Goal: Task Accomplishment & Management: Complete application form

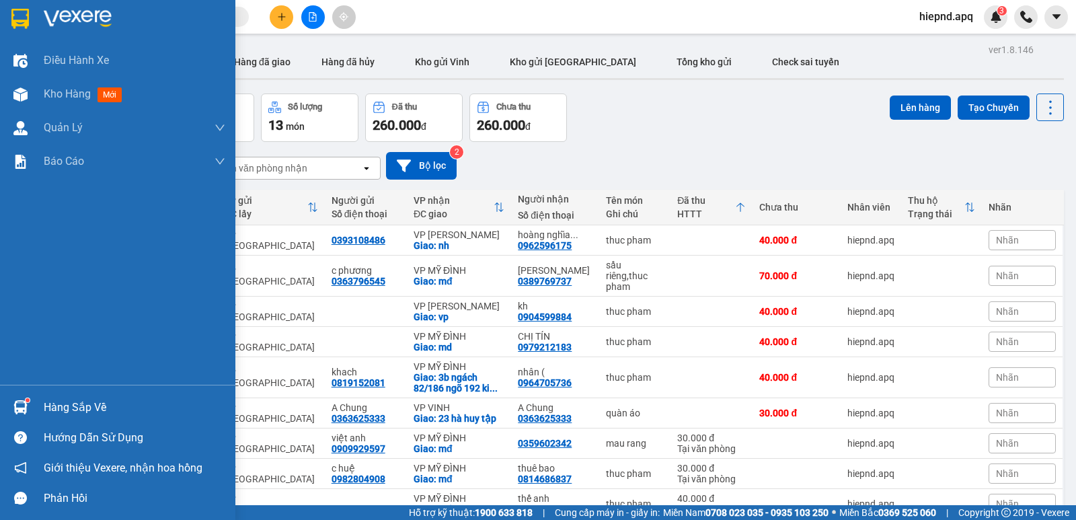
click at [63, 410] on div "Hàng sắp về" at bounding box center [135, 407] width 182 height 20
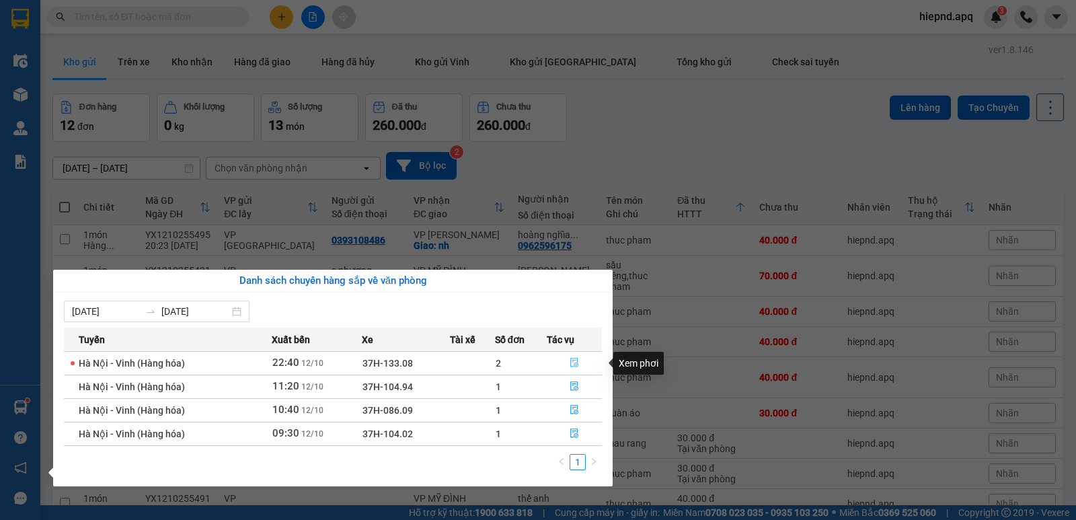
click at [577, 362] on icon "file-done" at bounding box center [574, 362] width 9 height 9
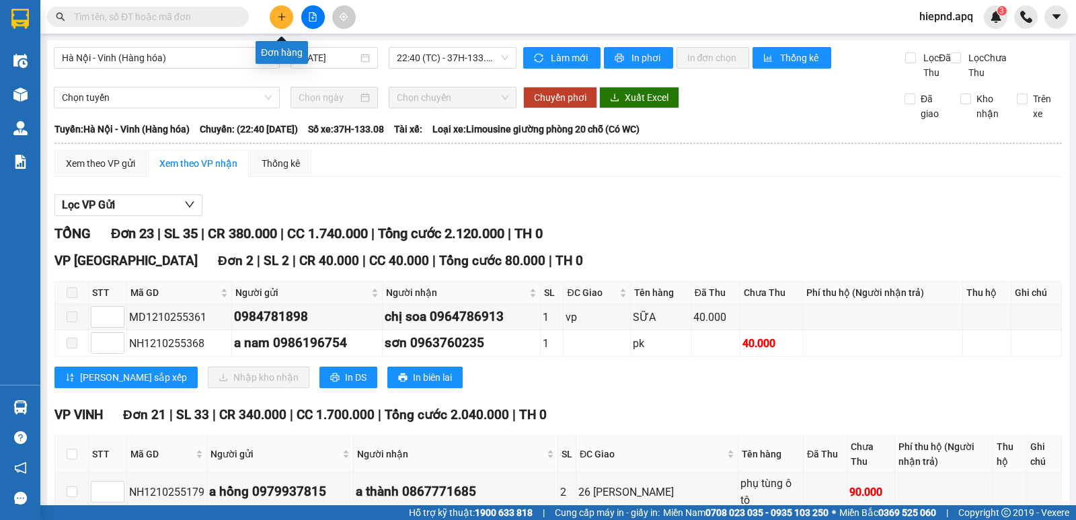
click at [278, 13] on icon "plus" at bounding box center [281, 16] width 9 height 9
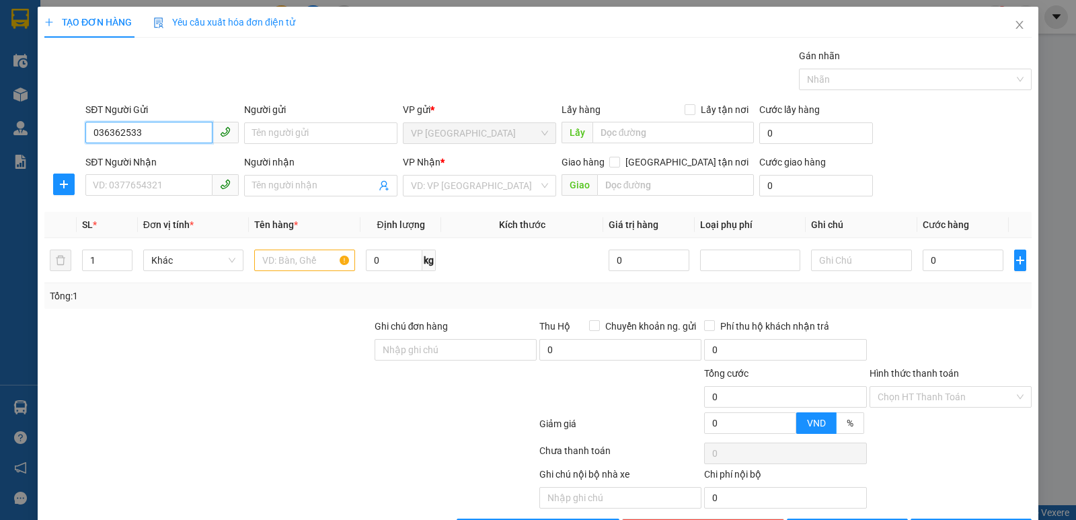
type input "0363625333"
click at [128, 157] on div "0363625333 - A Chung" at bounding box center [161, 160] width 136 height 15
type input "A Chung"
type input "0363625333"
click at [129, 176] on input "SĐT Người Nhận" at bounding box center [148, 185] width 127 height 22
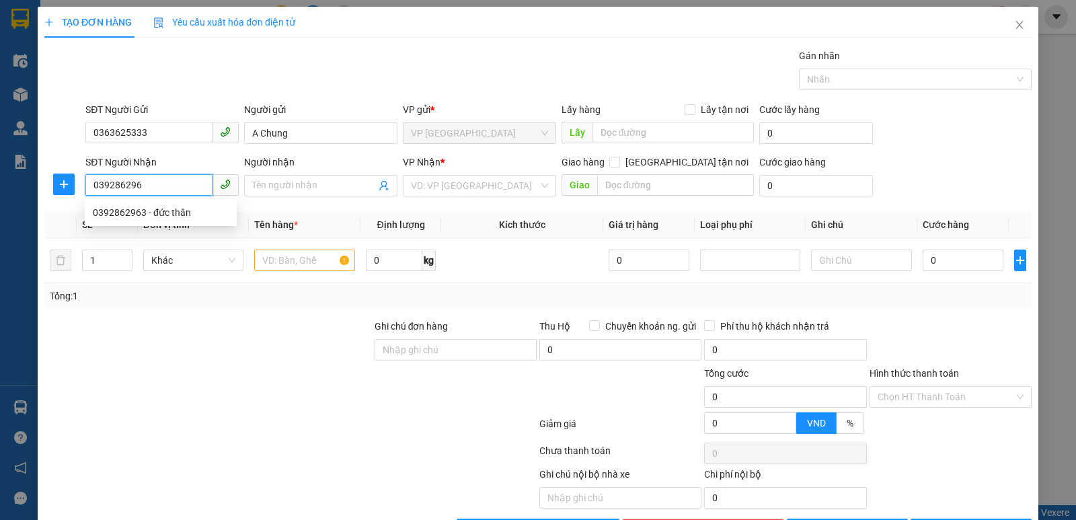
type input "0392862963"
click at [120, 216] on div "0392862963 - đức thân" at bounding box center [161, 212] width 136 height 15
type input "đức thân"
checkbox input "true"
type input "54 [PERSON_NAME]"
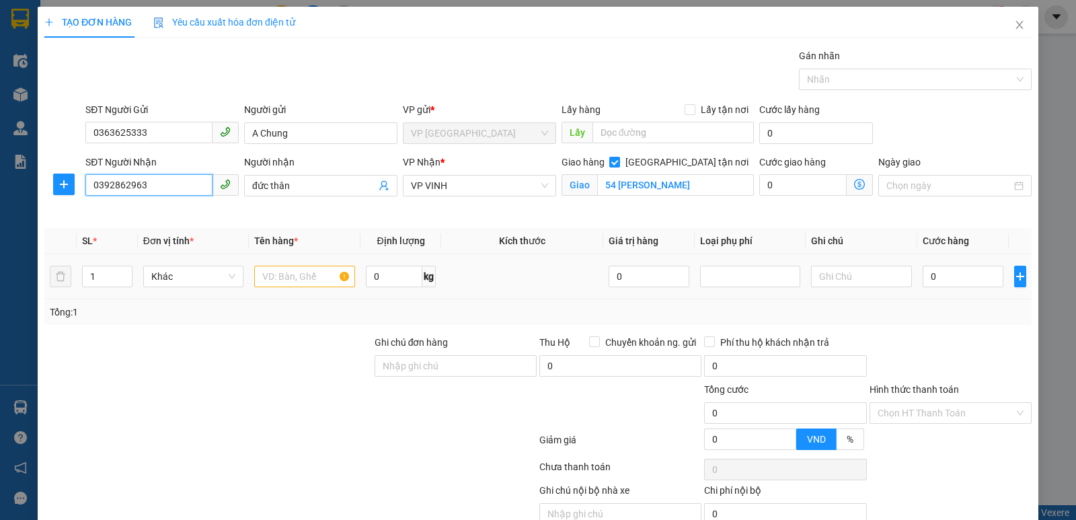
type input "0392862963"
click at [305, 272] on input "text" at bounding box center [304, 277] width 101 height 22
type input "quan áo"
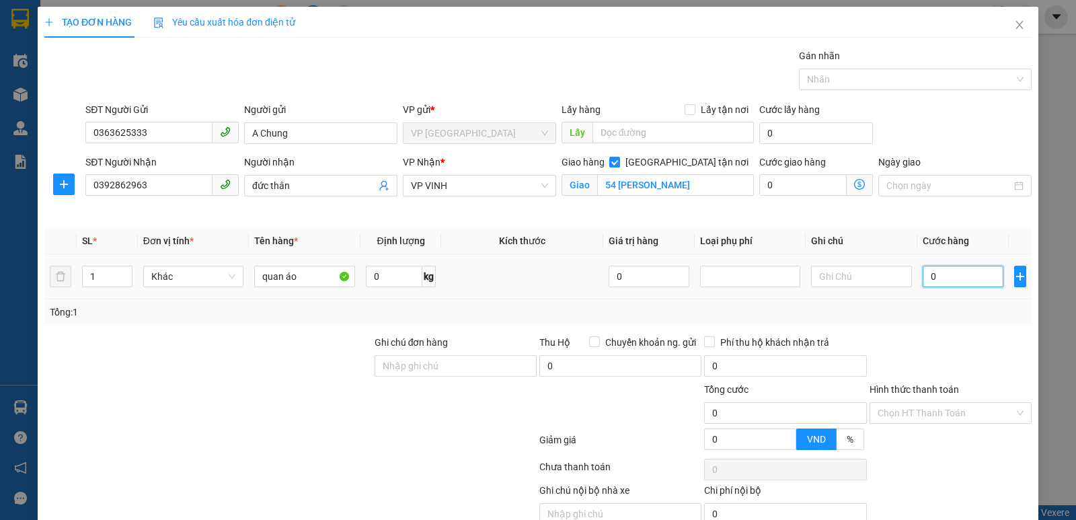
click at [959, 274] on input "0" at bounding box center [963, 277] width 81 height 22
type input "4"
type input "40"
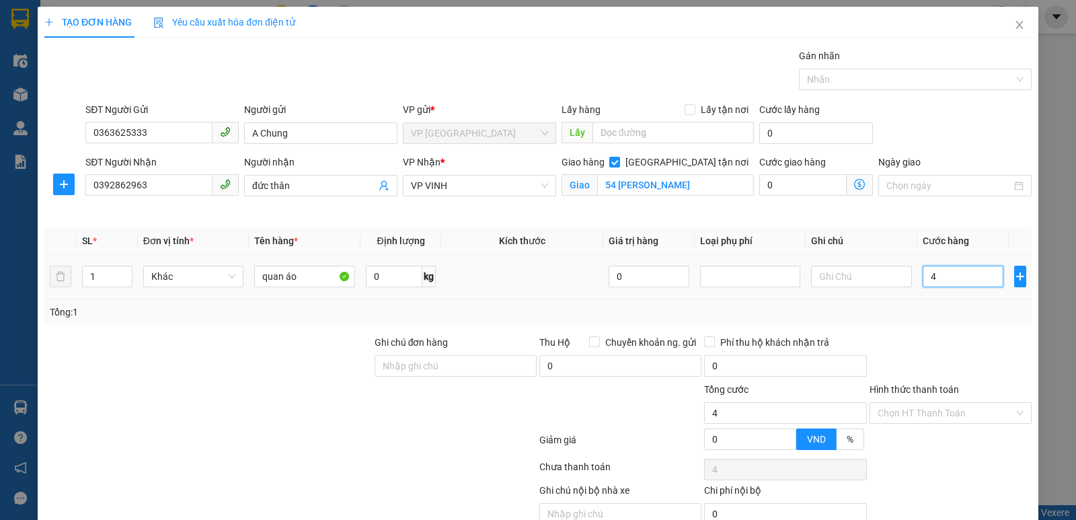
type input "40"
type input "400"
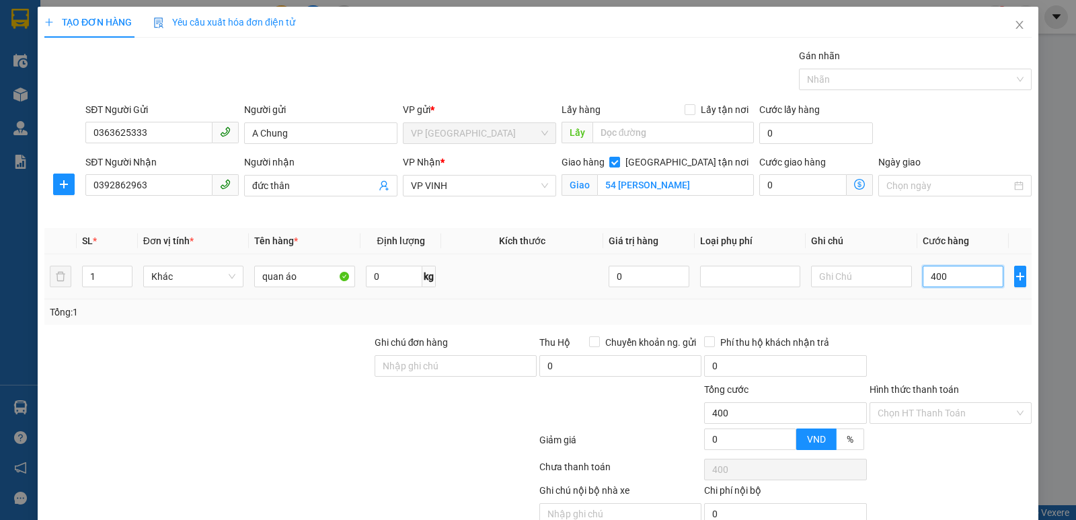
type input "4.000"
type input "40.000"
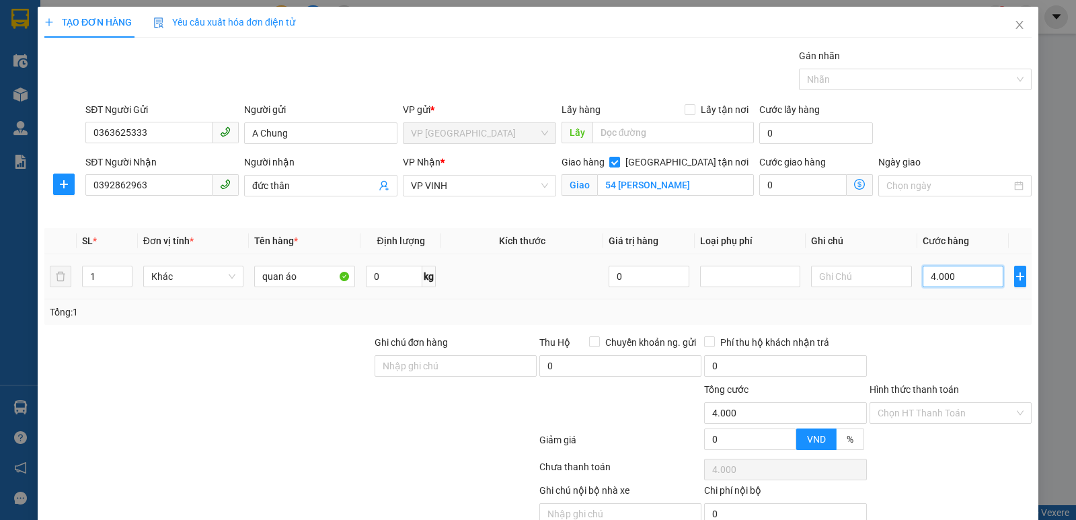
type input "40.000"
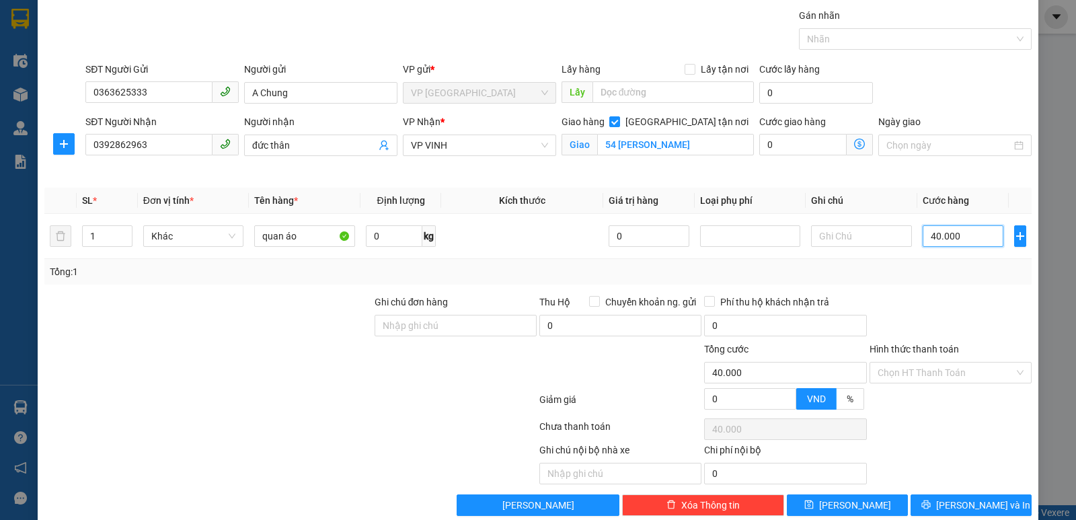
scroll to position [63, 0]
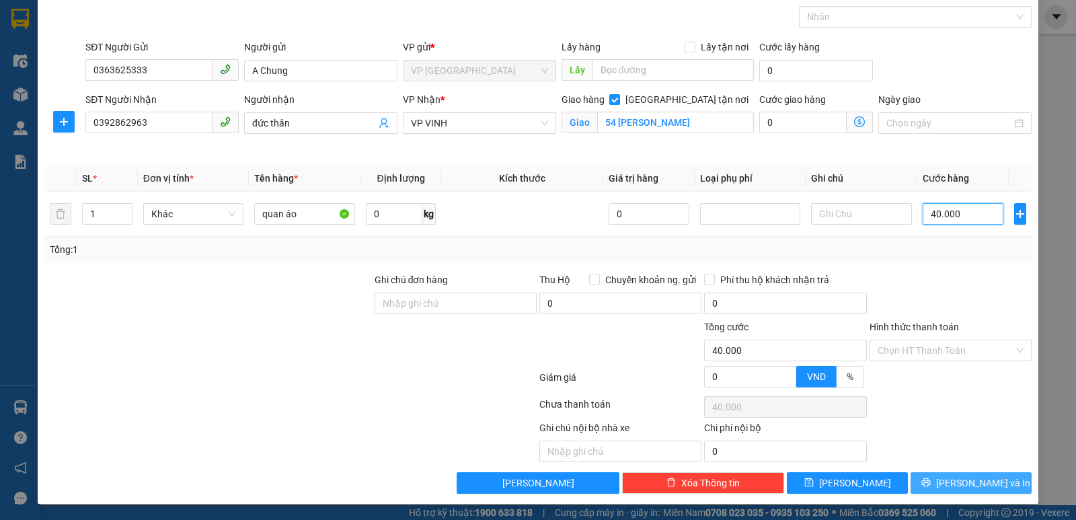
type input "40.000"
click at [940, 476] on button "[PERSON_NAME] và In" at bounding box center [971, 483] width 121 height 22
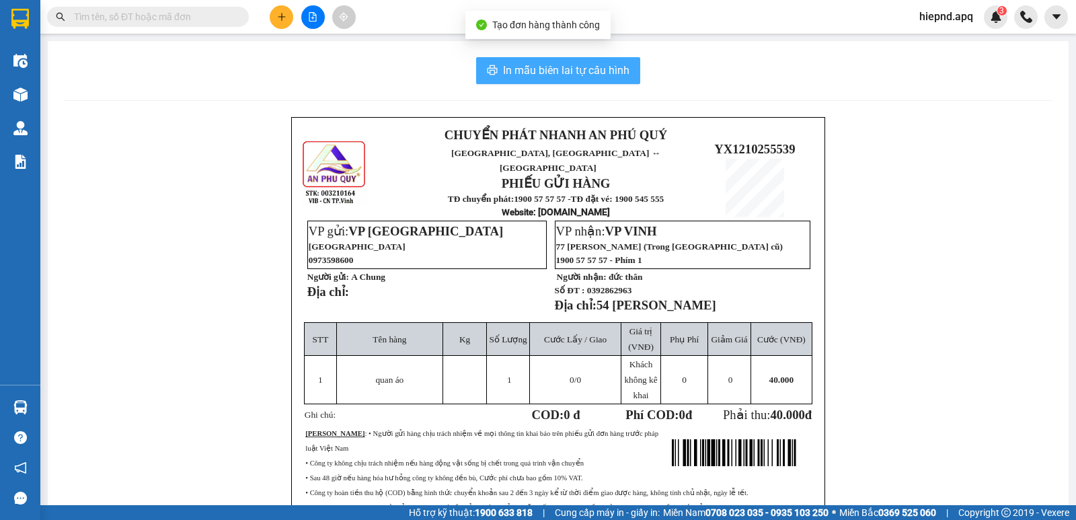
click at [574, 69] on span "In mẫu biên lai tự cấu hình" at bounding box center [566, 70] width 126 height 17
